Goal: Communication & Community: Answer question/provide support

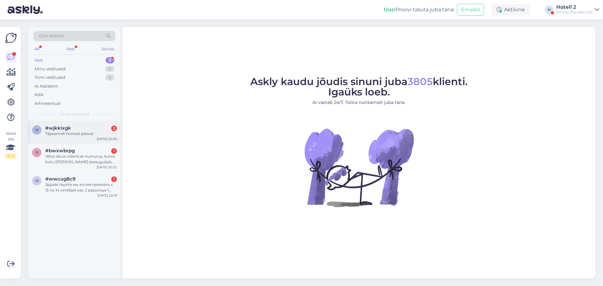
click at [87, 136] on div "Täpsemalt homsel päeval" at bounding box center [81, 134] width 72 height 6
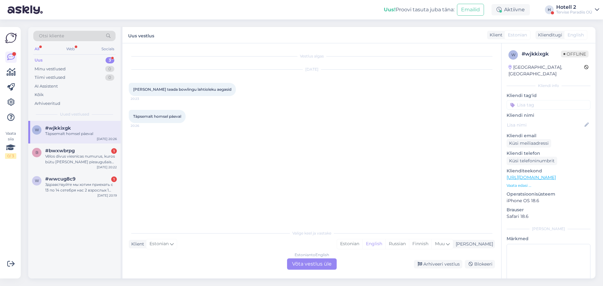
click at [325, 259] on div "Estonian to English Võta vestlus üle" at bounding box center [312, 264] width 50 height 11
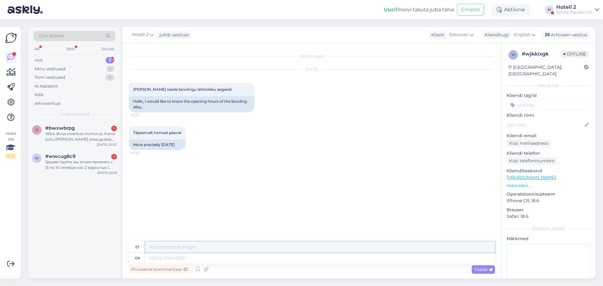
click at [161, 248] on textarea at bounding box center [320, 247] width 350 height 11
click at [525, 38] on span "English" at bounding box center [522, 34] width 16 height 7
type input "est"
click at [503, 62] on link "Estonian" at bounding box center [510, 63] width 69 height 10
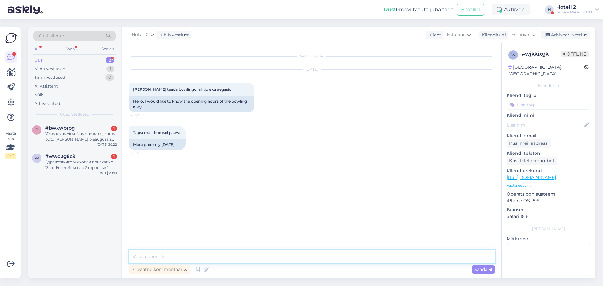
click at [159, 259] on textarea at bounding box center [312, 256] width 366 height 13
type textarea "12-22ni avatud."
click at [561, 33] on div "Arhiveeri vestlus" at bounding box center [566, 35] width 48 height 8
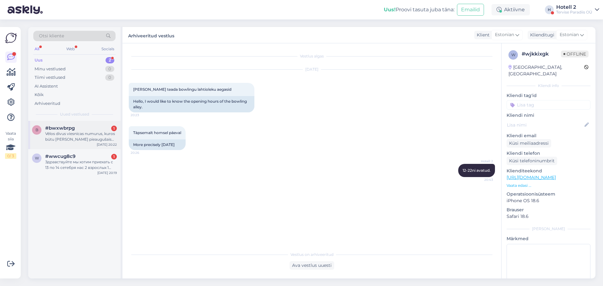
click at [90, 132] on div "Vēlos divus viesnīcas numurus, kuros būtu [PERSON_NAME] pieaugušais un [PERSON_…" at bounding box center [81, 136] width 72 height 11
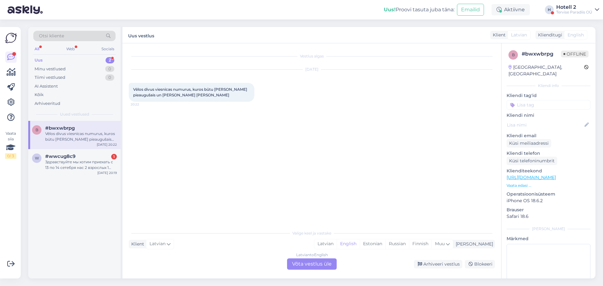
click at [308, 265] on div "Latvian to English Võta vestlus üle" at bounding box center [312, 264] width 50 height 11
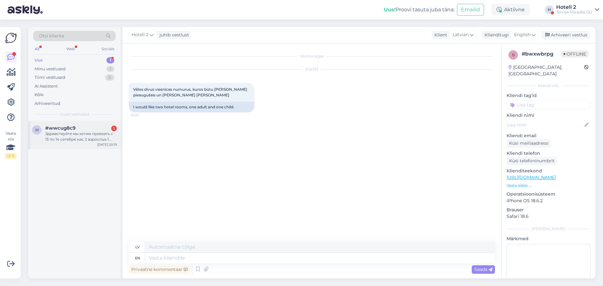
click at [72, 137] on div "Здравствуйте мы хотим приехать с 13 по 14 сетебря нас 2 взрослых 1 ребёнок 2 го…" at bounding box center [81, 136] width 72 height 11
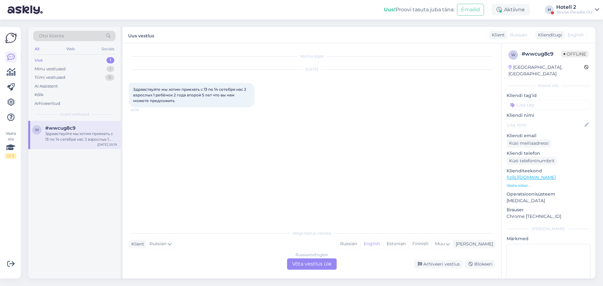
click at [301, 261] on div "Russian to English Võta vestlus üle" at bounding box center [312, 264] width 50 height 11
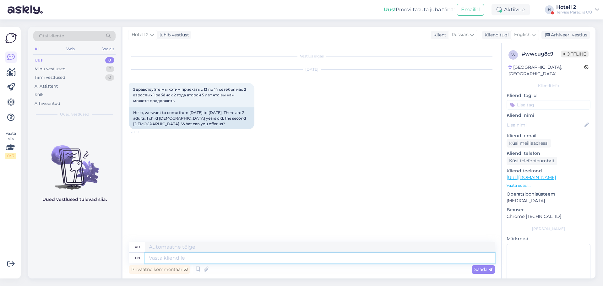
click at [161, 259] on textarea at bounding box center [320, 258] width 350 height 11
type textarea "Hello!"
type textarea "Привет!"
type textarea "Hello! We o"
type textarea "Привет! Мы"
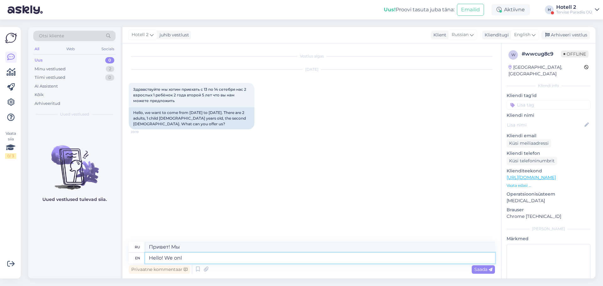
type textarea "Hello! We onlu"
type textarea "Привет! Мы только"
type textarea "Hello! We only"
type textarea "Здравствуйте! Мы только"
type textarea "Hello! We only have a"
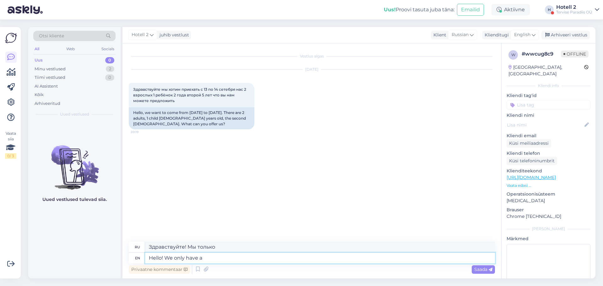
type textarea "Здравствуйте! У нас есть только"
type textarea "Hello! We only have a Suite"
type textarea "Здравствуйте! У нас только номер-люкс."
type textarea "Hello! We only have a Suite available"
type textarea "Здравствуйте! У нас есть только номер-люкс."
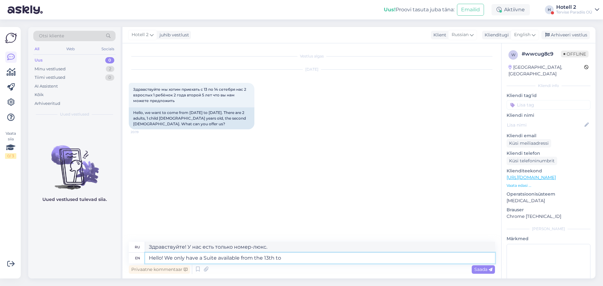
type textarea "Hello! We only have a Suite available from the 13th to"
type textarea "Здравствуйте! У нас есть только номер-люкс, доступный с 13-го числа."
type textarea "Hello! We only have a Suite available from the 13th to th"
type textarea "Здравствуйте! У нас есть только номер-люкс с 13-го по"
type textarea "Hello! We only have a Suite available from the 13th to the 1"
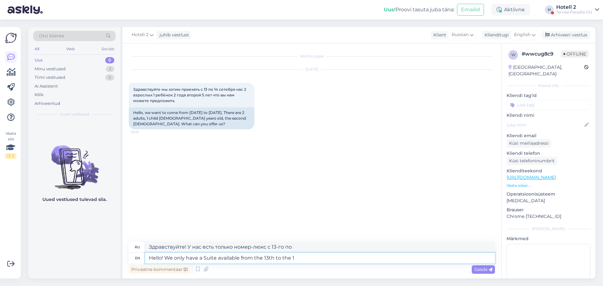
type textarea "Здравствуйте! У нас есть только номер-люкс с 13 по 1."
type textarea "Hello! We only have a Suite available from the 13th to the 14th"
type textarea "Здравствуйте! У нас есть номер-люкс только с 13 по 14 число."
type textarea "Hello! We only have a Suite available from the 13th to the 14th. You"
type textarea "Здравствуйте! У нас есть только номер-люкс с 13 по 14 число. Вы"
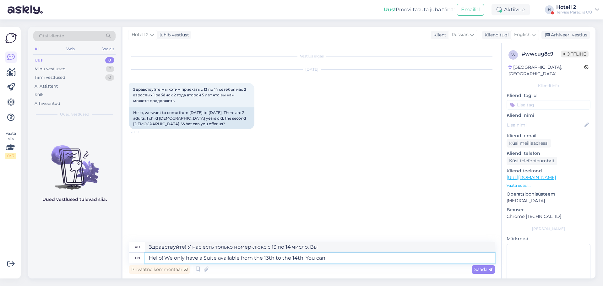
type textarea "Hello! We only have a Suite available from the 13th to the 14th. You can"
type textarea "Здравствуйте! У нас есть только номер-люкс с 13 по 14 число. Вы можете"
type textarea "Hello! We only have a Suite available from the 13th to the 14th. You can make t"
type textarea "Здравствуйте! У нас есть только номер-люкс с 13 по 14 число. Вы можете забронир…"
type textarea "Hello! We only have a Suite available from the 13th to the 14th. You can make t…"
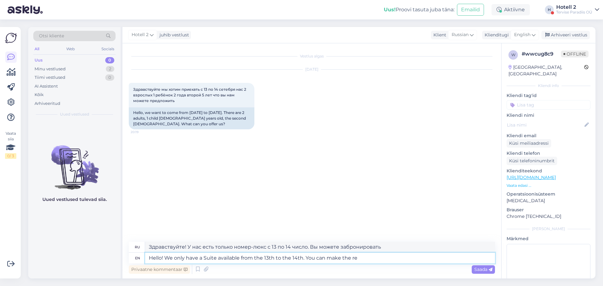
type textarea "Здравствуйте! У нас есть только номер-люкс с 13 по 14 число. Вы можете забронир…"
type textarea "Hello! We only have a Suite available from the 13th to the 14th. You can make t…"
type textarea "Здравствуйте! У нас есть только номер-люкс с 13 по 14 число. Вы можете забронир…"
type textarea "Hello! We only have a Suite available from the 13th to the 14th. You can make t…"
type textarea "Здравствуйте! У нас есть только один номер-люкс с 13 по 14 число. Вы можете заб…"
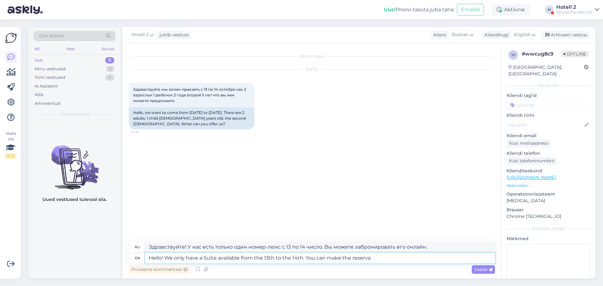
type textarea "Hello! We only have a Suite available from the 13th to the 14th. You can make t…"
type textarea "Здравствуйте! У нас есть только номер-люкс с 13 по 14 число. Вы можете забронир…"
type textarea "Hello! We only have a Suite available from the 13th to the 14th. You can"
type textarea "Здравствуйте! У нас есть только номер-люкс с 13 по 14 число. Вы можете забронир…"
type textarea "Hello! We only have a Suite available from the 13th to the 14t"
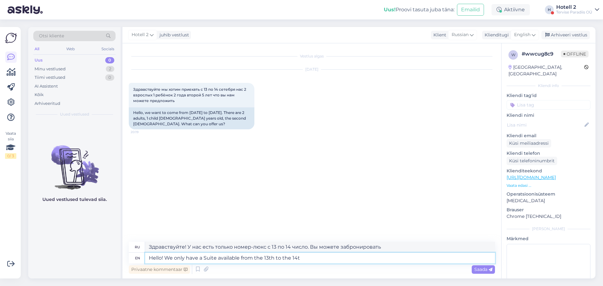
type textarea "Здравствуйте! У нас есть только номер-люкс с 13 по 14 число. Вы можете"
type textarea "Hello! We only have a Suite available from the 13th to the"
type textarea "Здравствуйте! У нас есть номер-люкс только с 13 по 14 число."
type textarea "Hello! We only have a Suite available from the 13th to the"
type textarea "Здравствуйте! У нас есть только номер-люкс с 13 по 14 число. Вы"
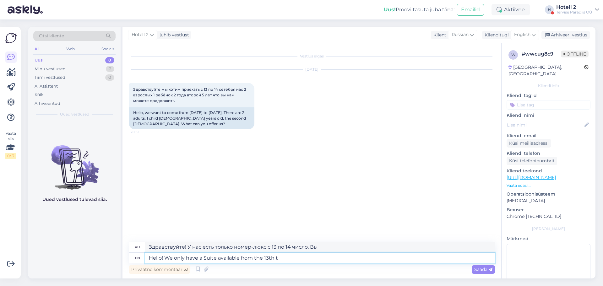
type textarea "Hello! We only have a Suite available from the 13th"
type textarea "Здравствуйте! У нас есть только номер-люкс с 13-го по"
type textarea "Hello! We only have a Suite available from th"
type textarea "Здравствуйте! У нас есть только номер-люкс, доступный с 13-го числа."
type textarea "Hello! We only have a Suite available from t"
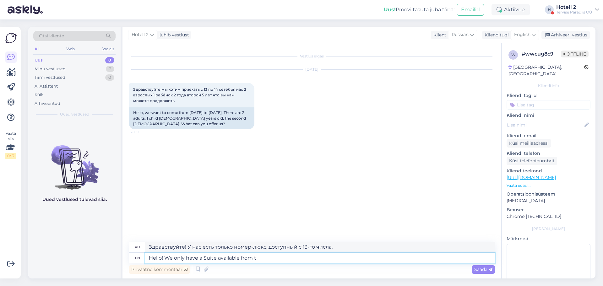
type textarea "Здравствуйте! У нас есть только номер-люкс с 13-го по"
type textarea "Hello! We only have a Suite available"
type textarea "Здравствуйте! У нас есть только номер-люкс."
type textarea "Hello! We only have a S"
type textarea "Здравствуйте! У нас только номер-люкс."
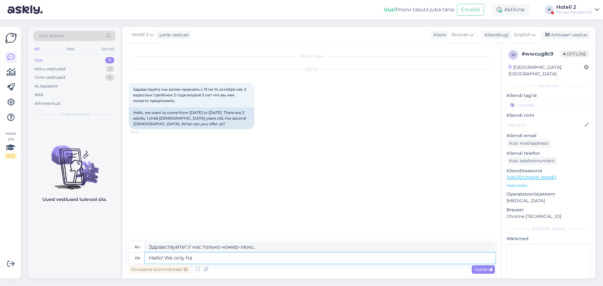
type textarea "Hello! We only h"
type textarea "Здравствуйте! У нас есть только"
type textarea "Hello! We only"
type textarea "Здравствуйте! Мы только"
type textarea "Hello! We o"
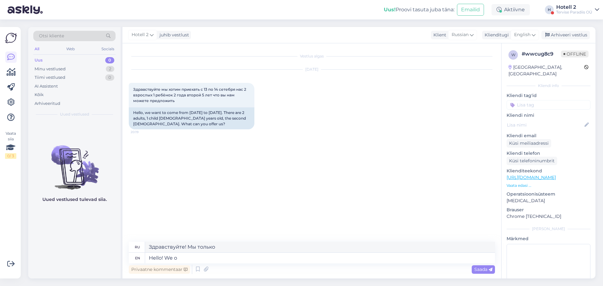
type textarea "Привет! Мы о"
type textarea "Hello! We d"
type textarea "Привет! Мы"
type textarea "Hello! We dont h"
type textarea "Привет! Мы не"
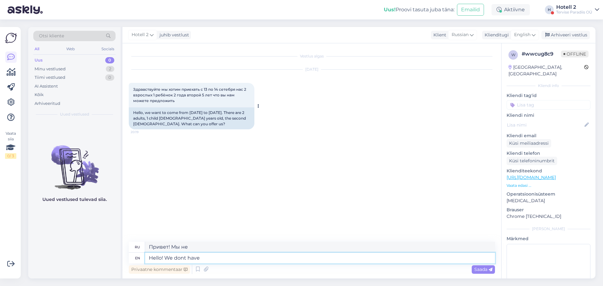
type textarea "Hello! We dont have a"
type textarea "Здравствуйте! У нас нет"
type textarea "Hello! We dont have available"
type textarea "Здравствуйте! У нас нет в наличии."
type textarea "Hello! We dont have available rooms"
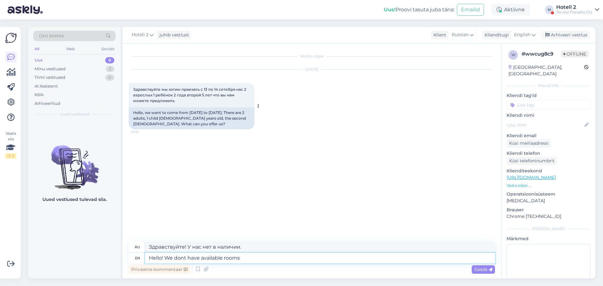
type textarea "Здравствуйте! У нас нет свободных номеров."
type textarea "Hello! We dont have available rooms for"
type textarea "Здравствуйте! У нас нет свободных номеров для"
type textarea "Hello! We dont have available rooms for 4 p"
type textarea "Здравствуйте! У нас нет свободных номеров на 4 человек."
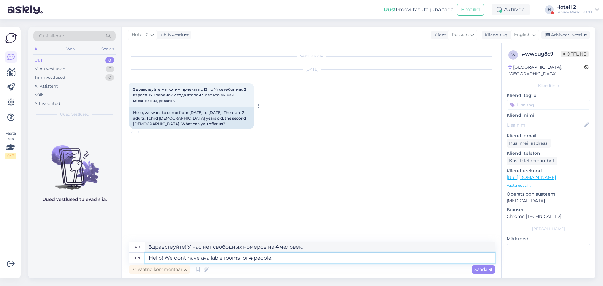
type textarea "Hello! We dont have available rooms for 4 people."
type textarea "Здравствуйте! У нас нет свободных номеров на 4 человека."
type textarea "Hello! We dont have available rooms for 4 people. Only"
type textarea "Здравствуйте! У нас нет свободных номеров на 4 человека. Только"
type textarea "Hello! We dont have available rooms for 4 people. Only standard r"
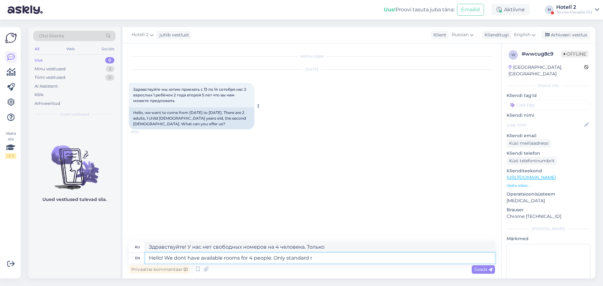
type textarea "Здравствуйте! У нас нет свободных номеров на 4 человека. Только стандартные."
type textarea "Hello! We dont have available rooms for 4 people. Only standard rooms."
type textarea "Здравствуйте! У нас нет свободных номеров на 4 человека. Только стандартные ном…"
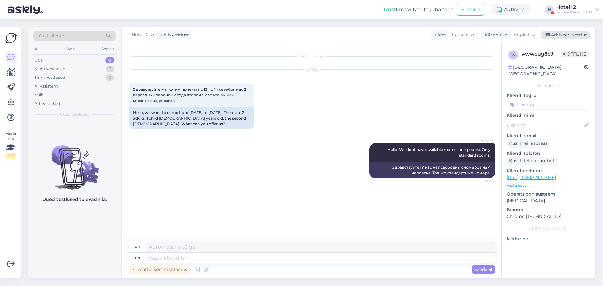
click at [561, 36] on div "Arhiveeri vestlus" at bounding box center [566, 35] width 48 height 8
